Goal: Task Accomplishment & Management: Manage account settings

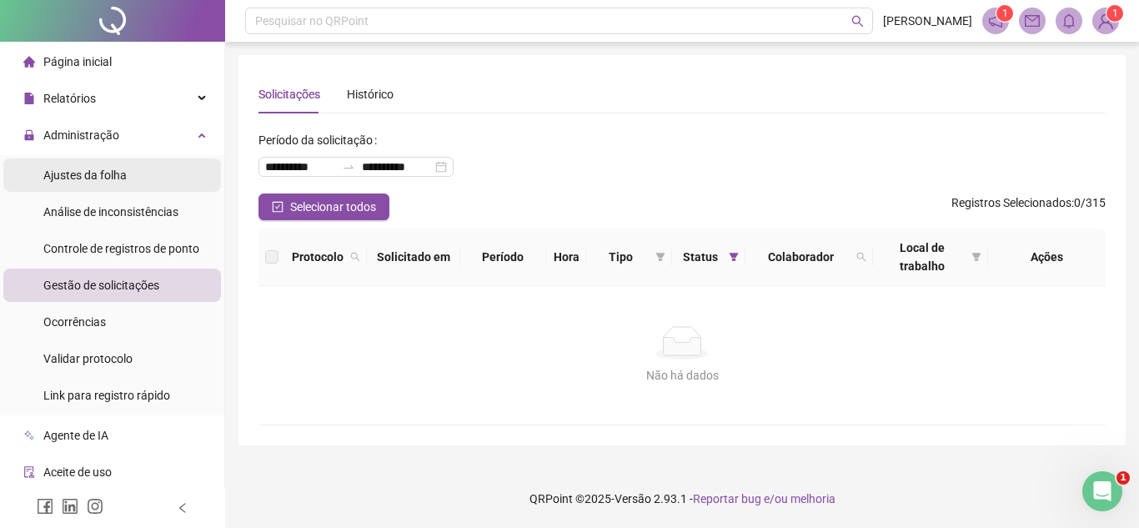
click at [115, 184] on div "Ajustes da folha" at bounding box center [84, 174] width 83 height 33
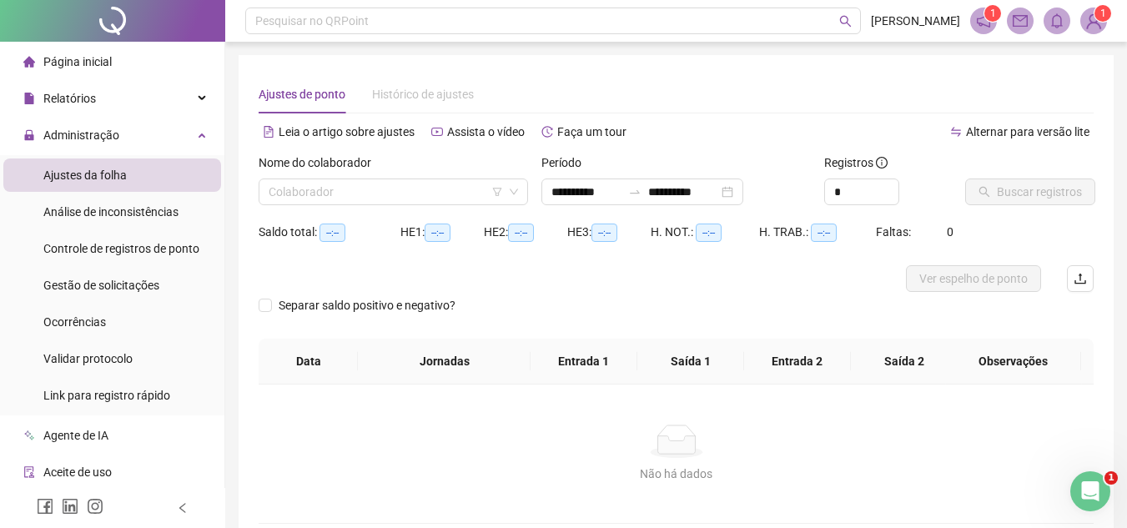
type input "**********"
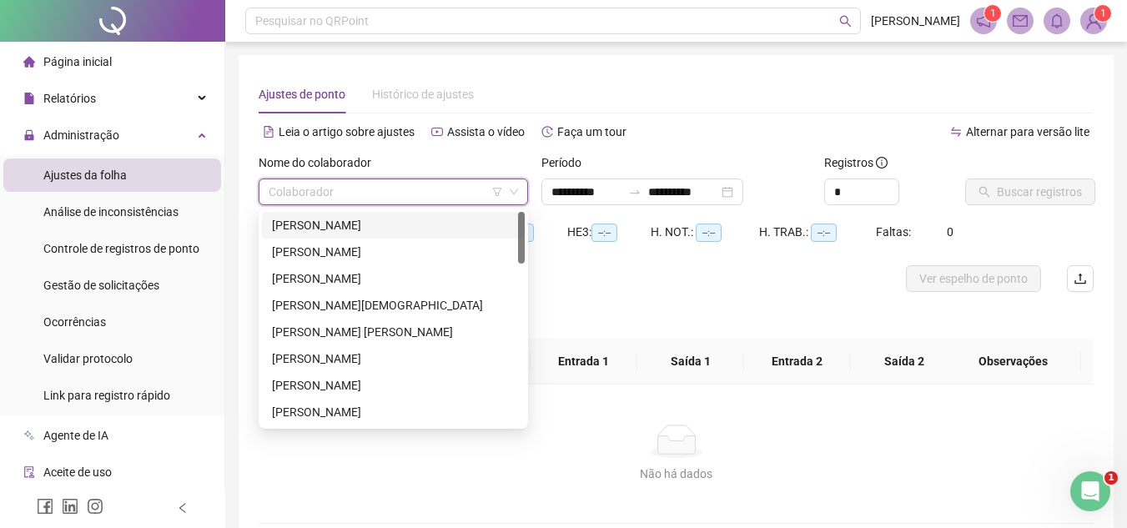
drag, startPoint x: 289, startPoint y: 193, endPoint x: 268, endPoint y: 211, distance: 27.2
click at [287, 195] on input "search" at bounding box center [386, 191] width 234 height 25
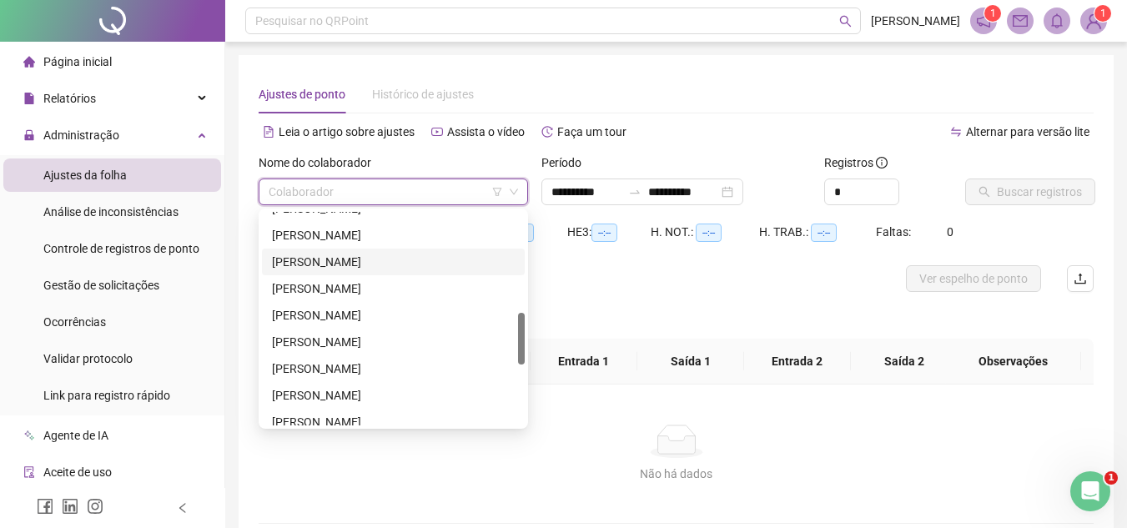
scroll to position [500, 0]
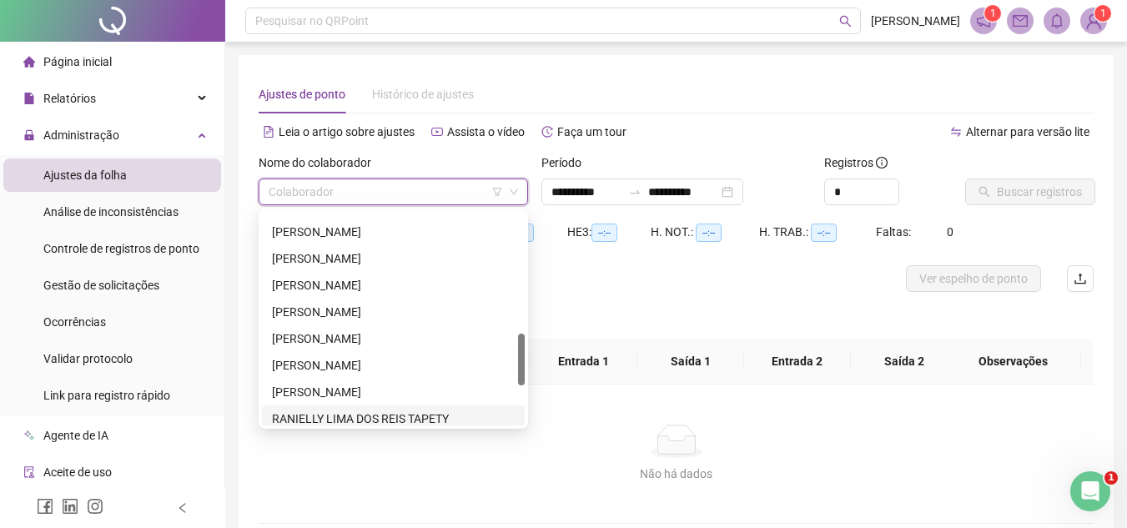
click at [283, 423] on div "RANIELLY LIMA DOS REIS TAPETY" at bounding box center [393, 419] width 243 height 18
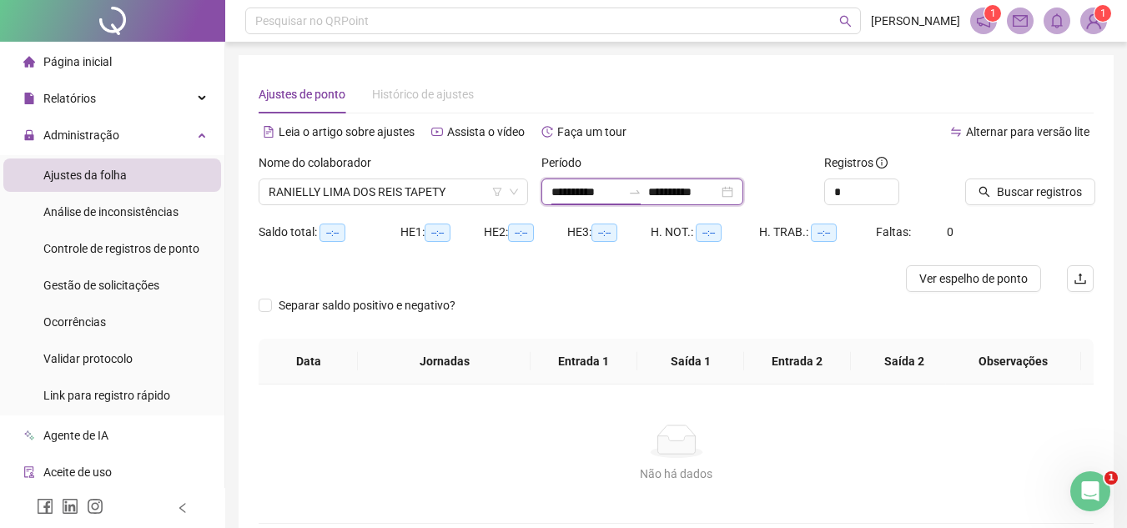
click at [573, 194] on input "**********" at bounding box center [586, 192] width 70 height 18
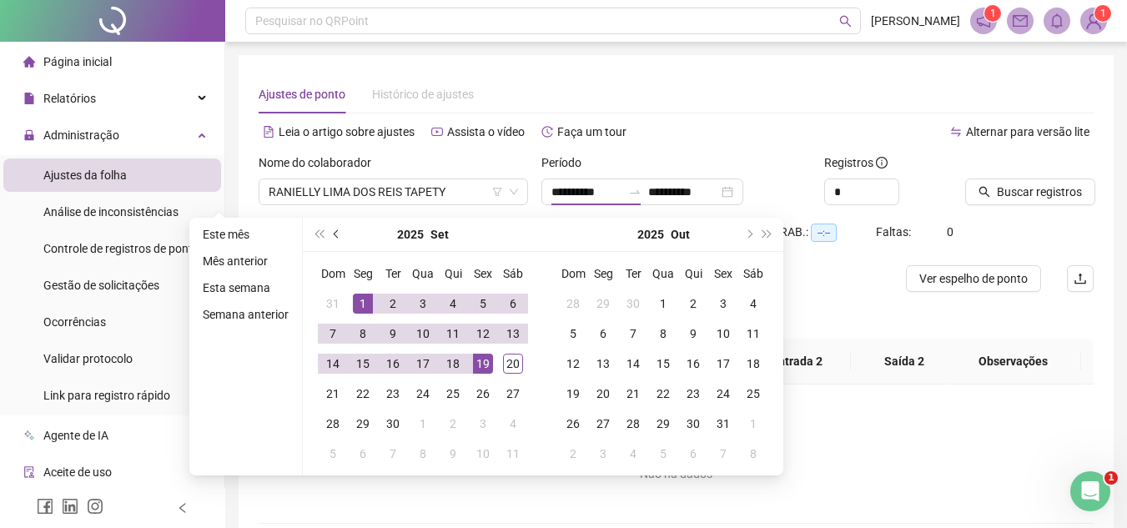
click at [339, 229] on button "prev-year" at bounding box center [337, 234] width 18 height 33
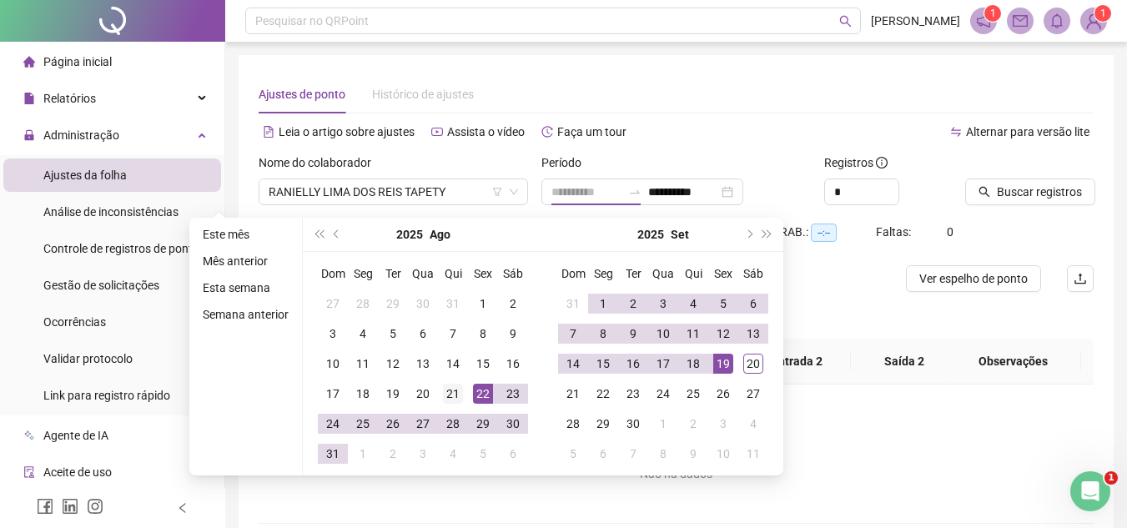
type input "**********"
click at [443, 389] on div "21" at bounding box center [453, 394] width 20 height 20
type input "**********"
click at [731, 357] on div "19" at bounding box center [723, 364] width 20 height 20
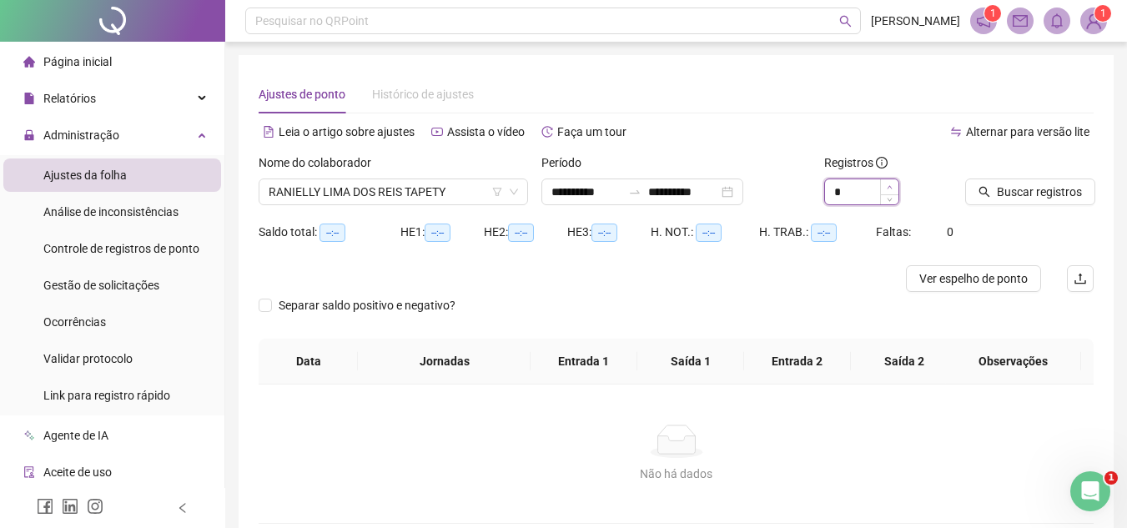
type input "*"
click at [890, 183] on span "Increase Value" at bounding box center [889, 186] width 18 height 15
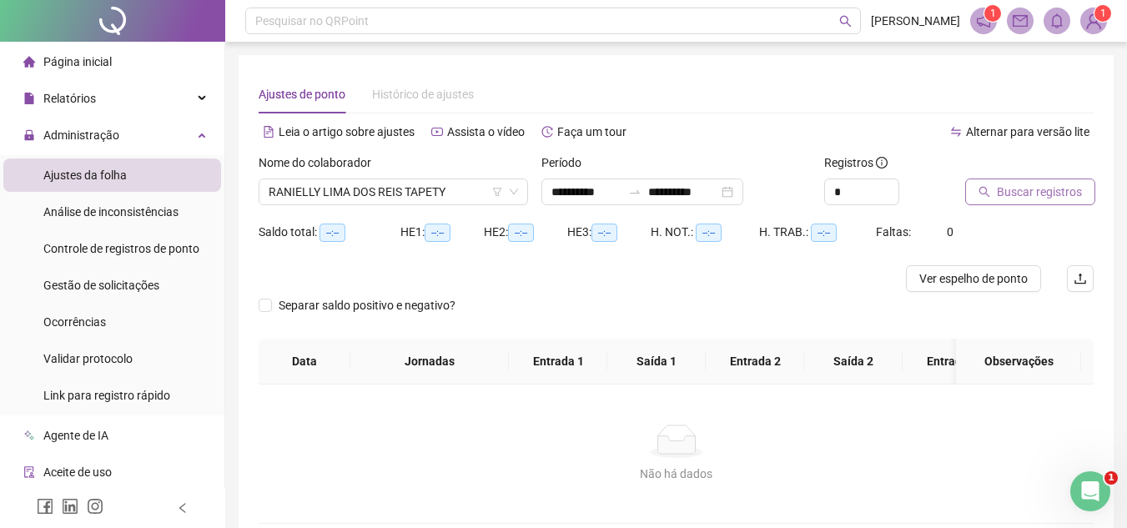
click at [979, 187] on icon "search" at bounding box center [984, 192] width 12 height 12
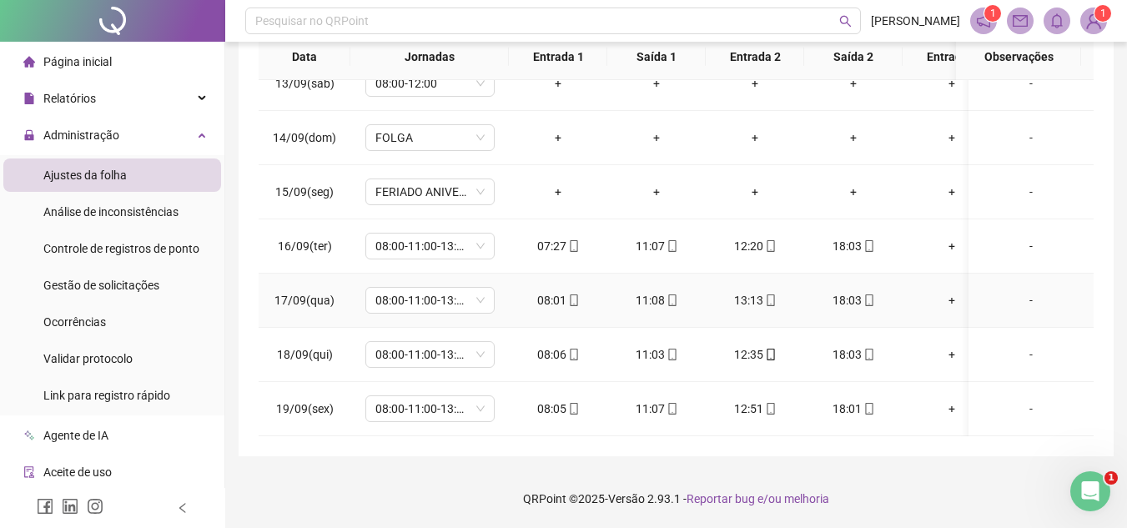
scroll to position [1199, 0]
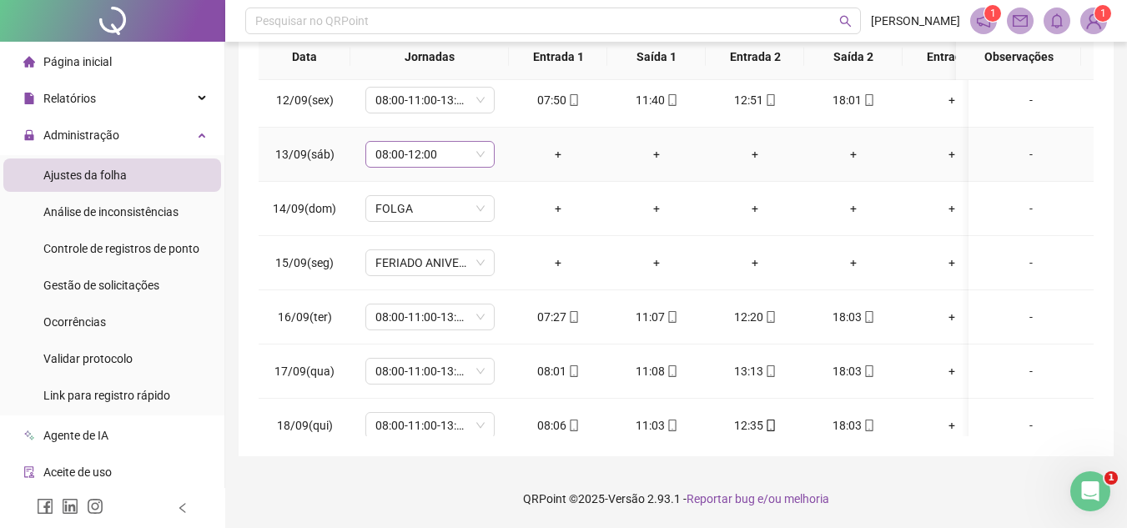
click at [479, 154] on span "08:00-12:00" at bounding box center [429, 154] width 109 height 25
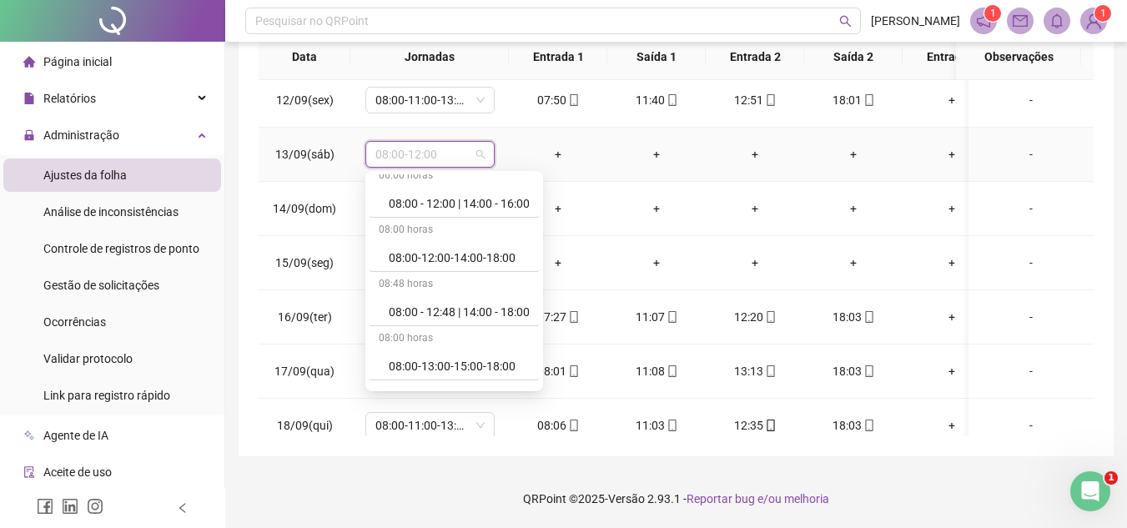
scroll to position [10629, 0]
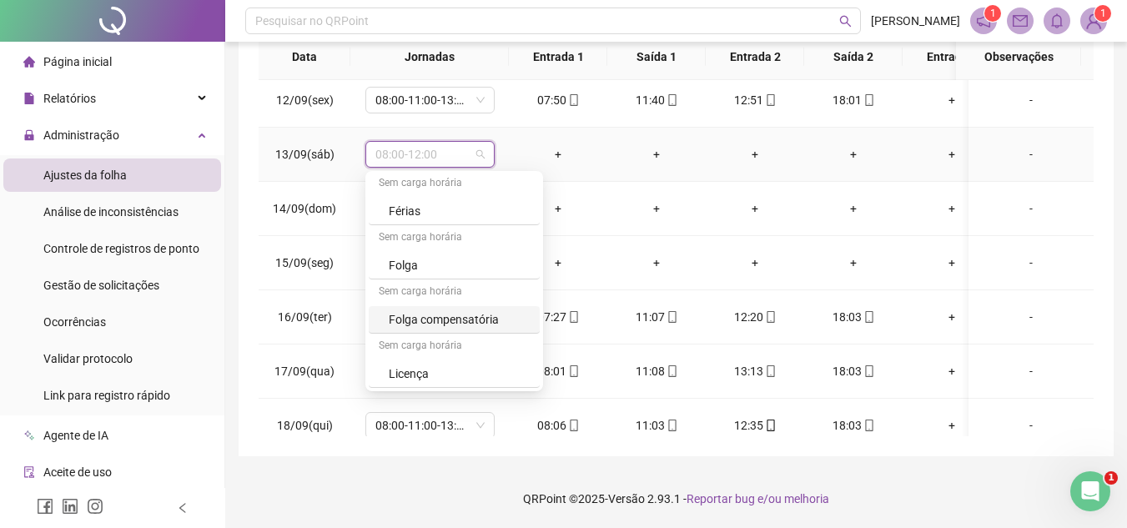
click at [421, 319] on div "Folga compensatória" at bounding box center [459, 319] width 141 height 18
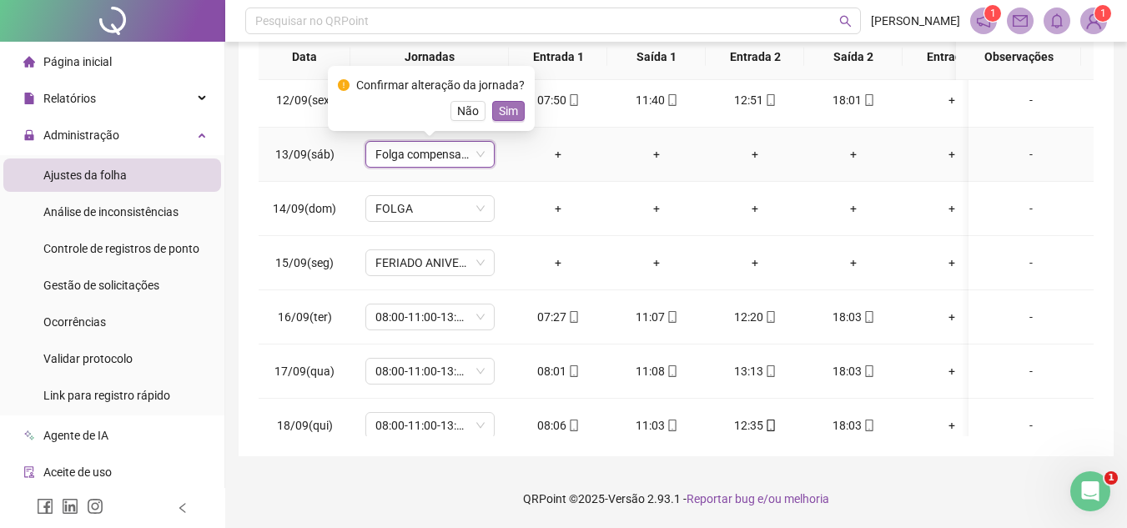
drag, startPoint x: 499, startPoint y: 100, endPoint x: 508, endPoint y: 113, distance: 15.5
click at [499, 101] on div "Confirmar alteração da jornada? Não Sim" at bounding box center [431, 98] width 187 height 45
click at [515, 114] on button "Sim" at bounding box center [508, 111] width 33 height 20
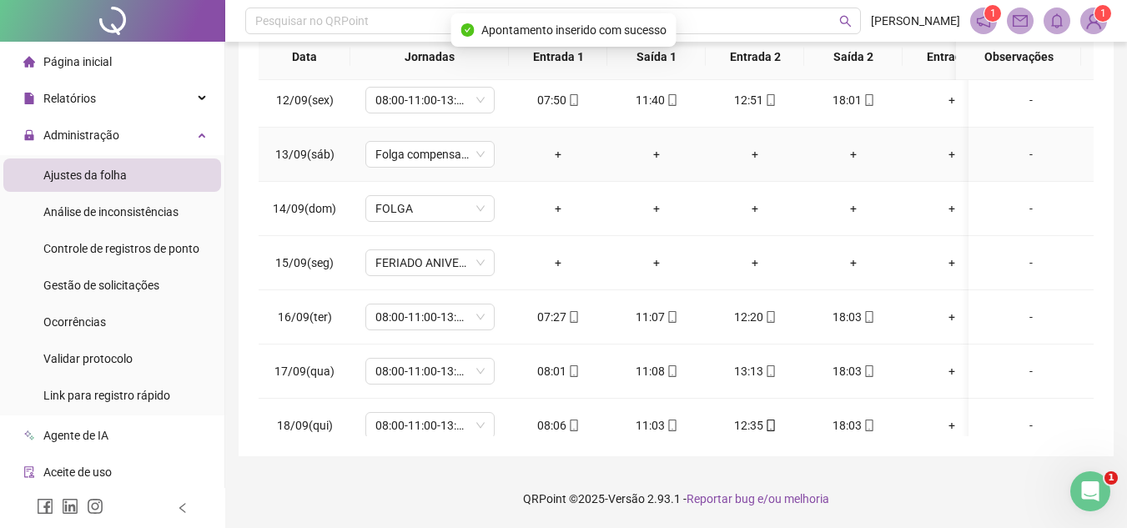
click at [1012, 156] on div "-" at bounding box center [1031, 154] width 98 height 18
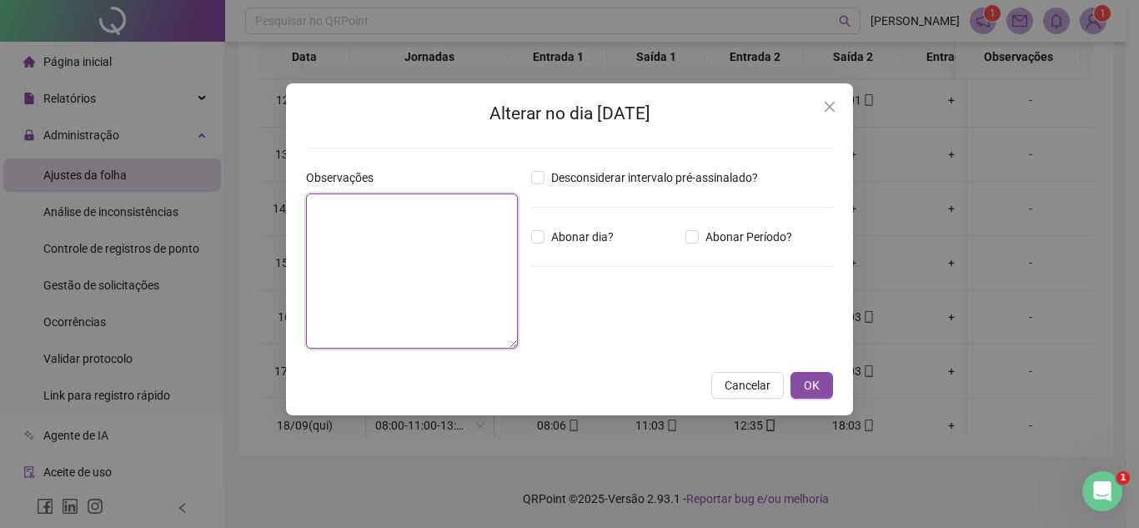
click at [458, 249] on textarea at bounding box center [412, 270] width 212 height 155
type textarea "**"
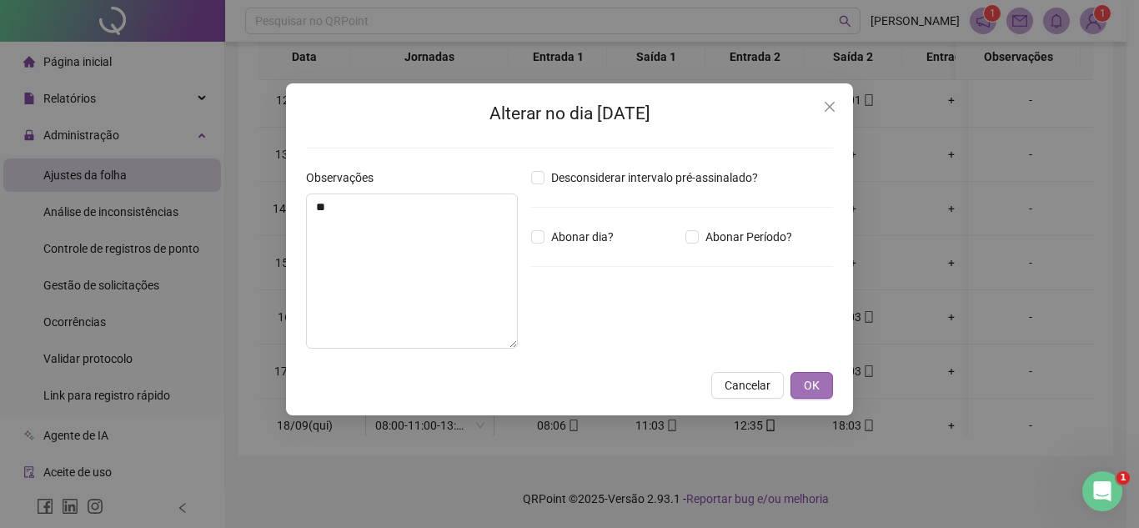
click at [801, 385] on button "OK" at bounding box center [812, 385] width 43 height 27
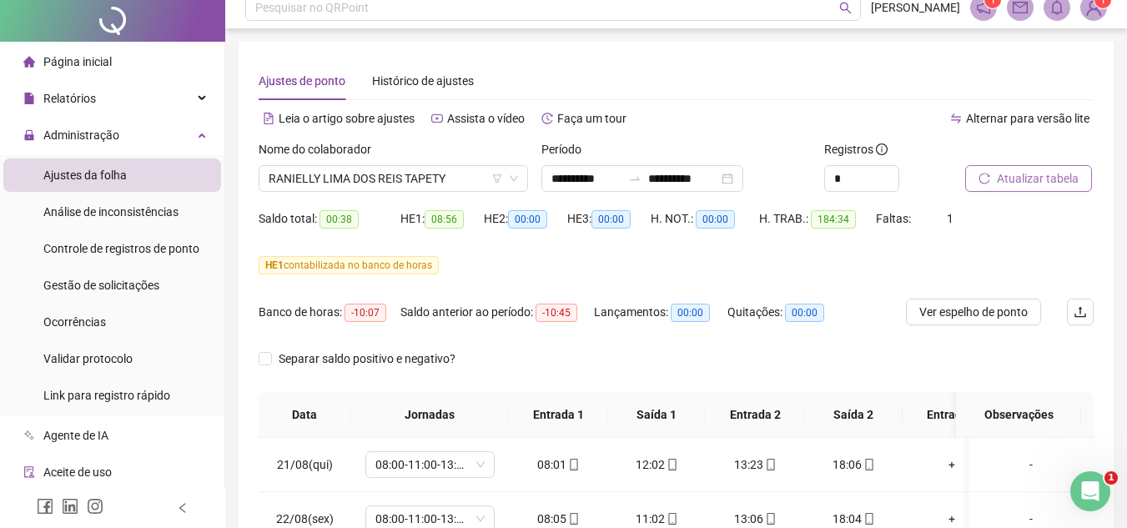
scroll to position [0, 0]
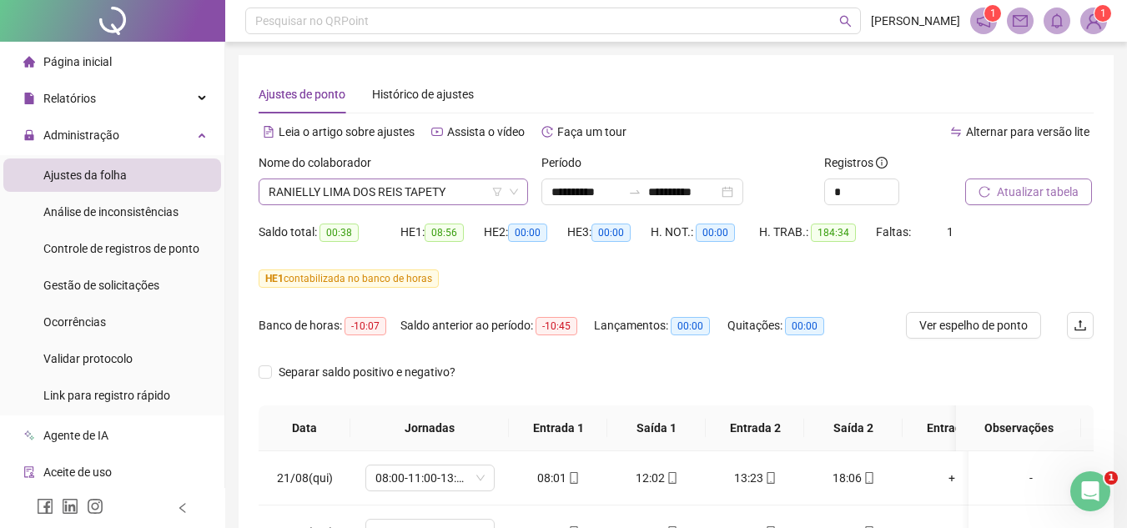
click at [458, 191] on span "RANIELLY LIMA DOS REIS TAPETY" at bounding box center [393, 191] width 249 height 25
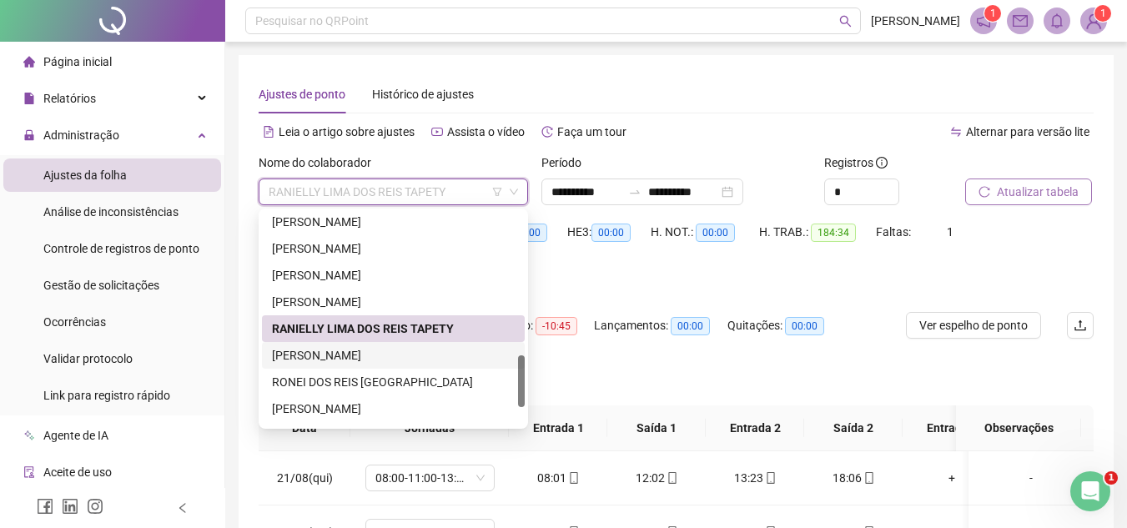
scroll to position [667, 0]
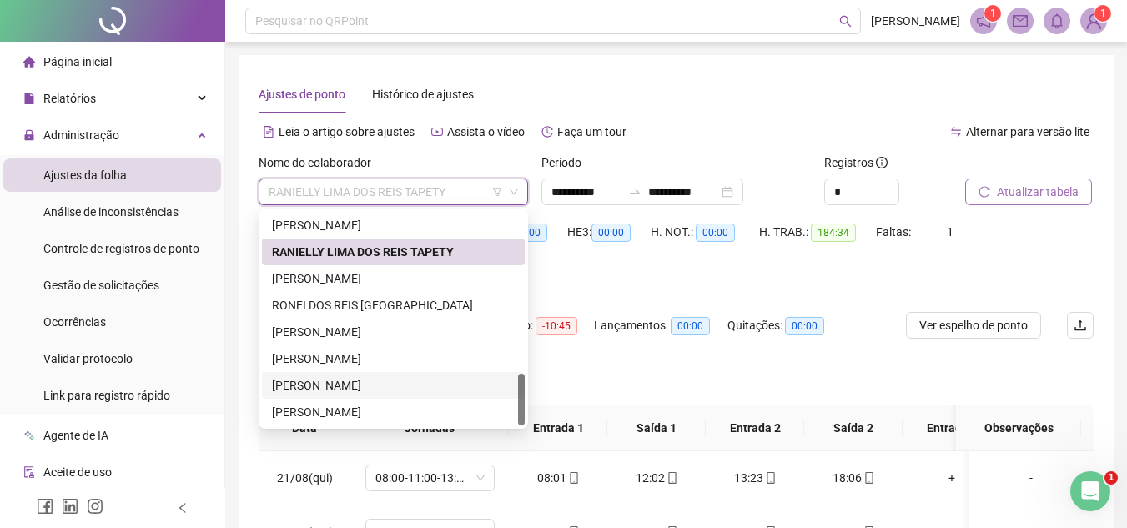
click at [319, 383] on div "[PERSON_NAME]" at bounding box center [393, 385] width 243 height 18
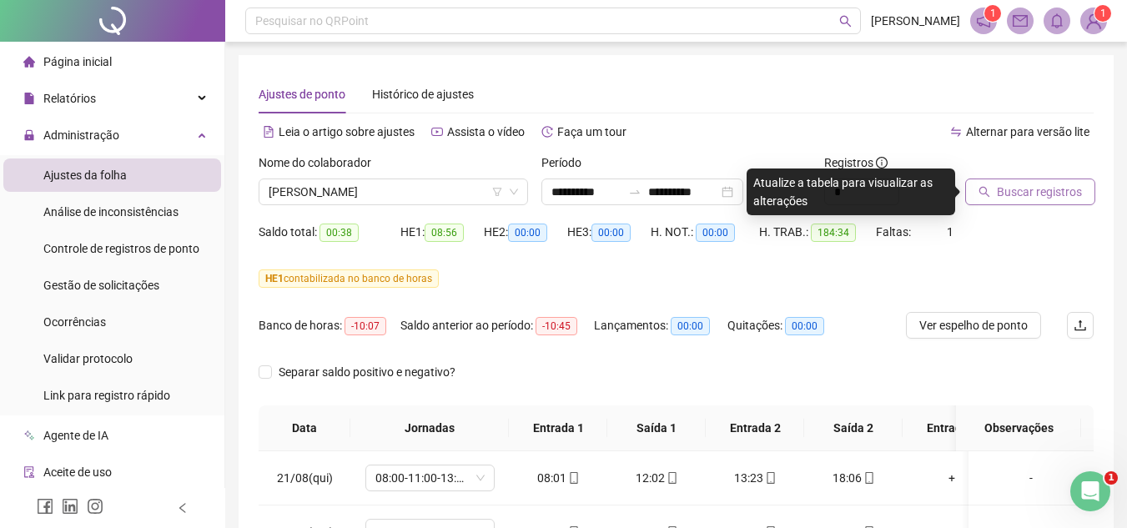
click at [1029, 201] on button "Buscar registros" at bounding box center [1030, 191] width 130 height 27
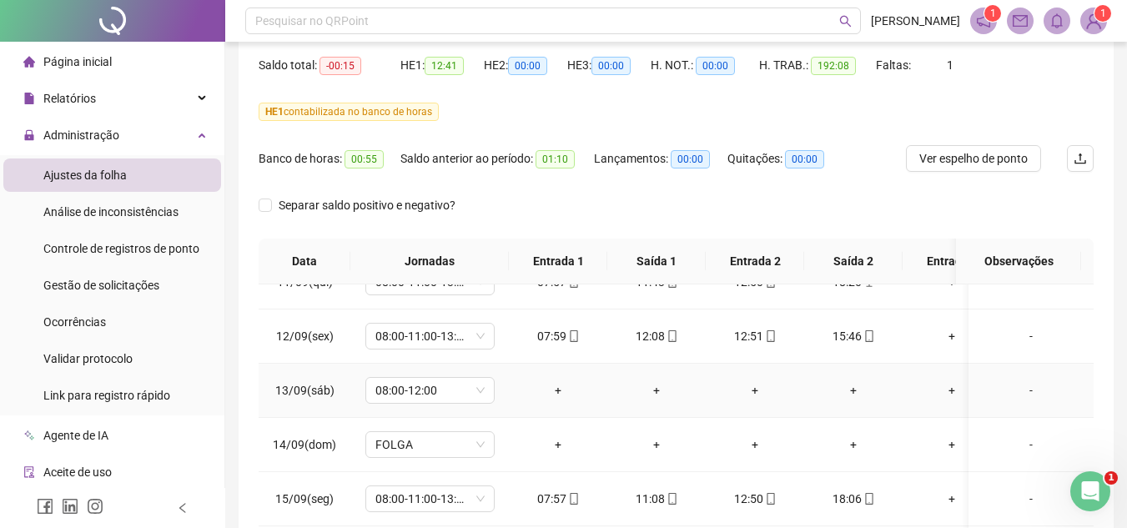
scroll to position [1251, 0]
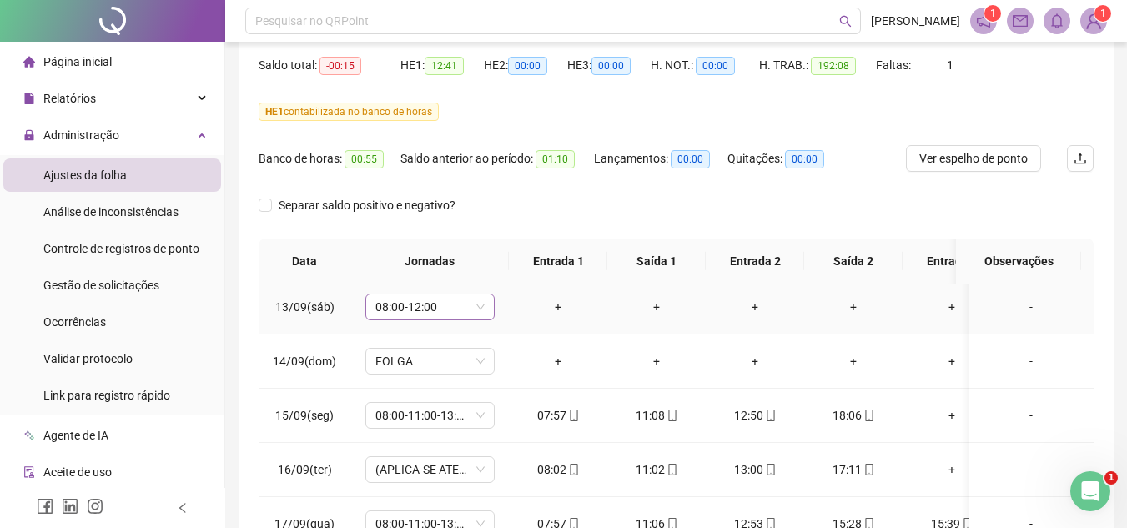
click at [471, 306] on span "08:00-12:00" at bounding box center [429, 306] width 109 height 25
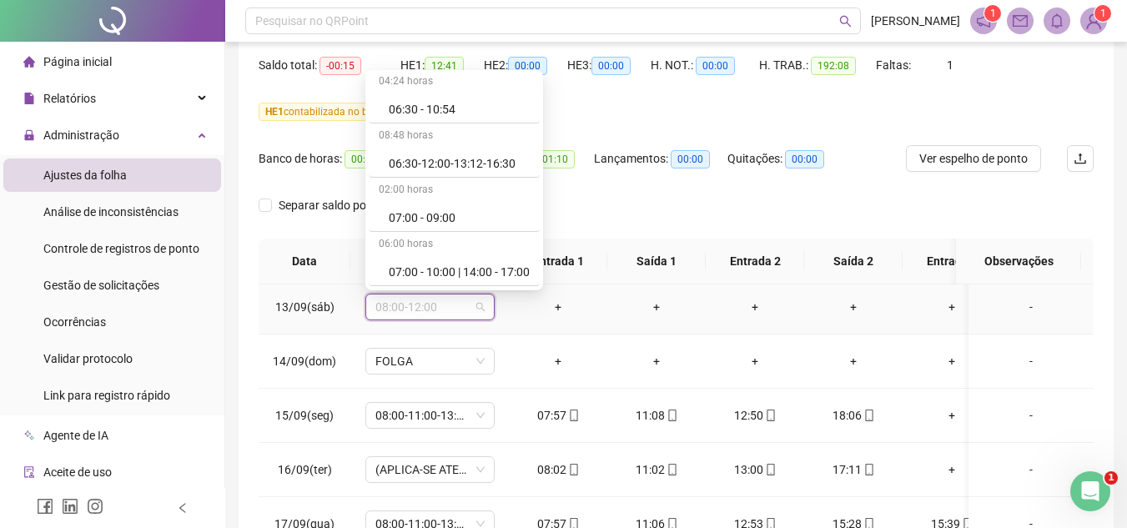
scroll to position [10629, 0]
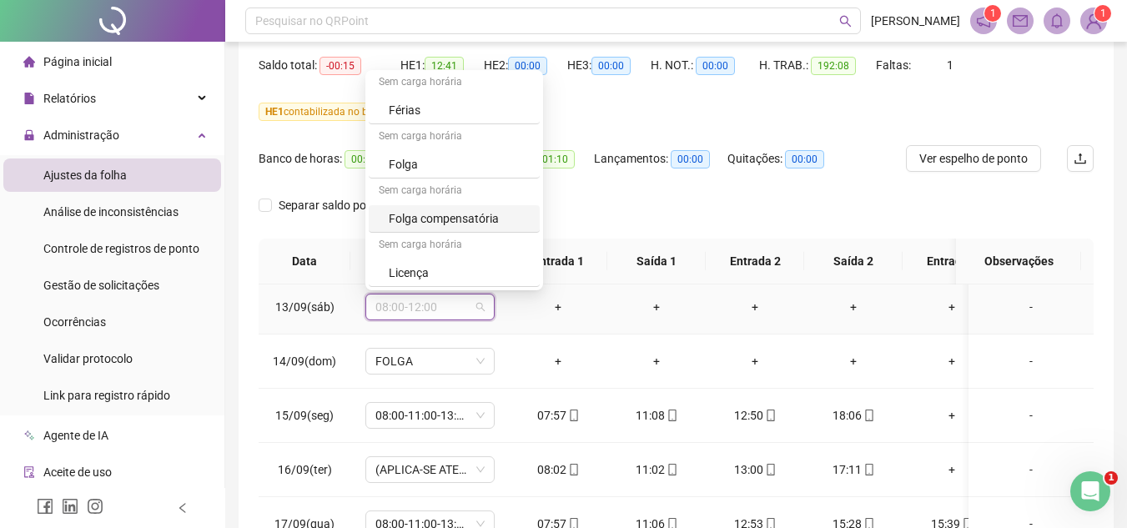
click at [486, 213] on div "Folga compensatória" at bounding box center [459, 218] width 141 height 18
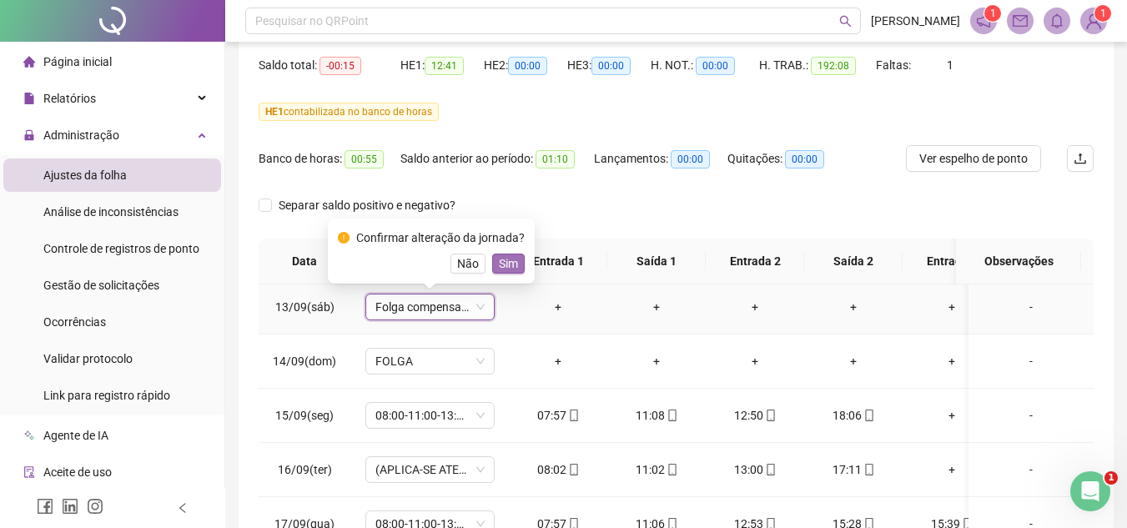
drag, startPoint x: 492, startPoint y: 270, endPoint x: 504, endPoint y: 280, distance: 15.4
click at [492, 269] on button "Sim" at bounding box center [508, 264] width 33 height 20
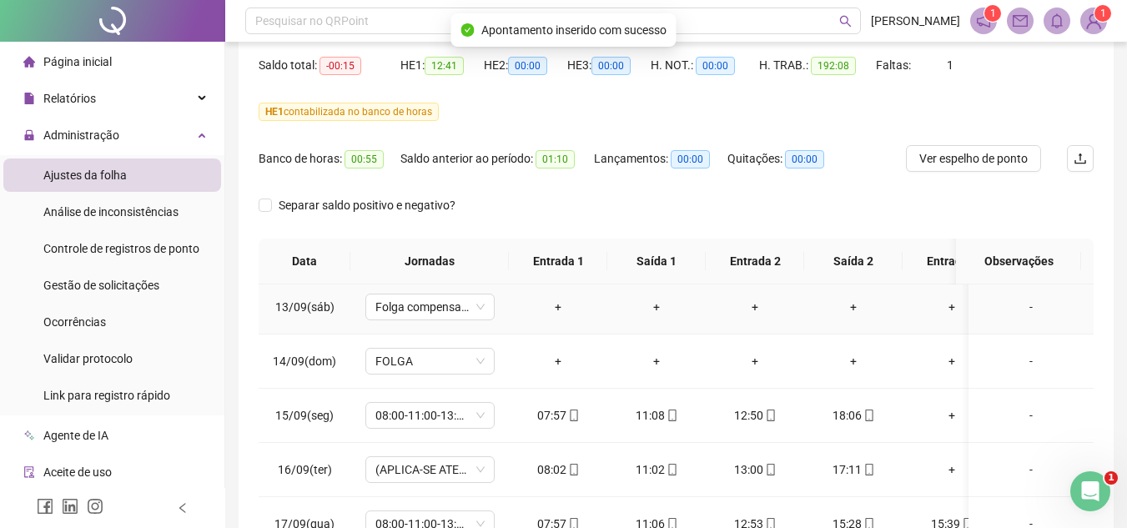
click at [1010, 307] on div "-" at bounding box center [1031, 307] width 98 height 18
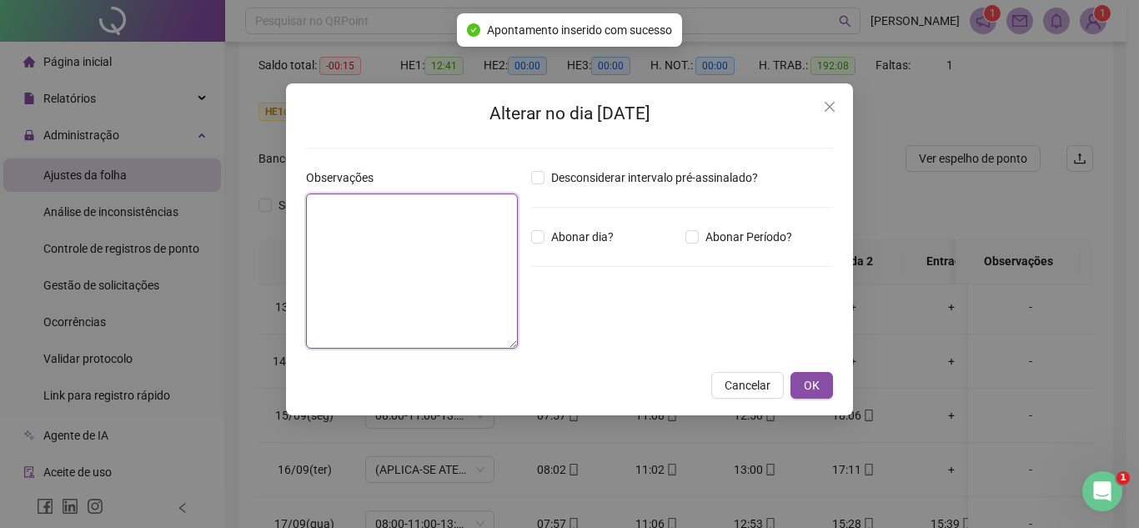
click at [369, 296] on textarea at bounding box center [412, 270] width 212 height 155
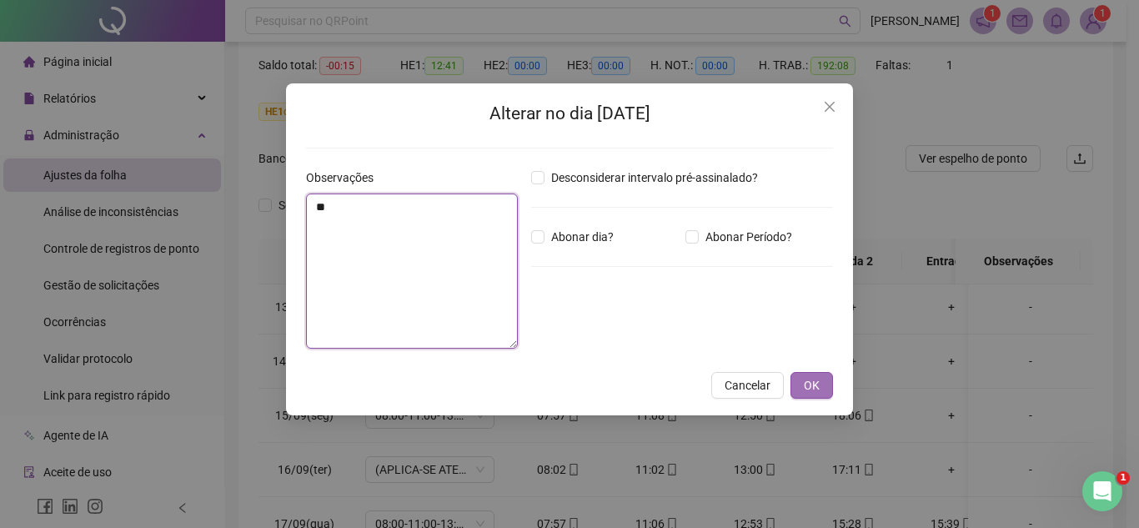
type textarea "**"
click at [799, 377] on button "OK" at bounding box center [812, 385] width 43 height 27
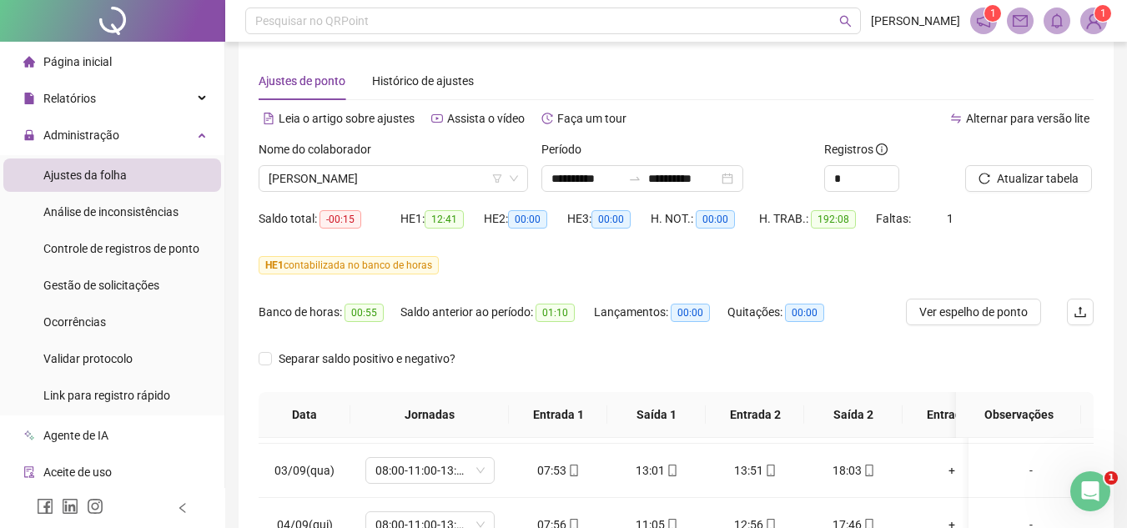
scroll to position [0, 0]
